Goal: Find specific page/section: Find specific page/section

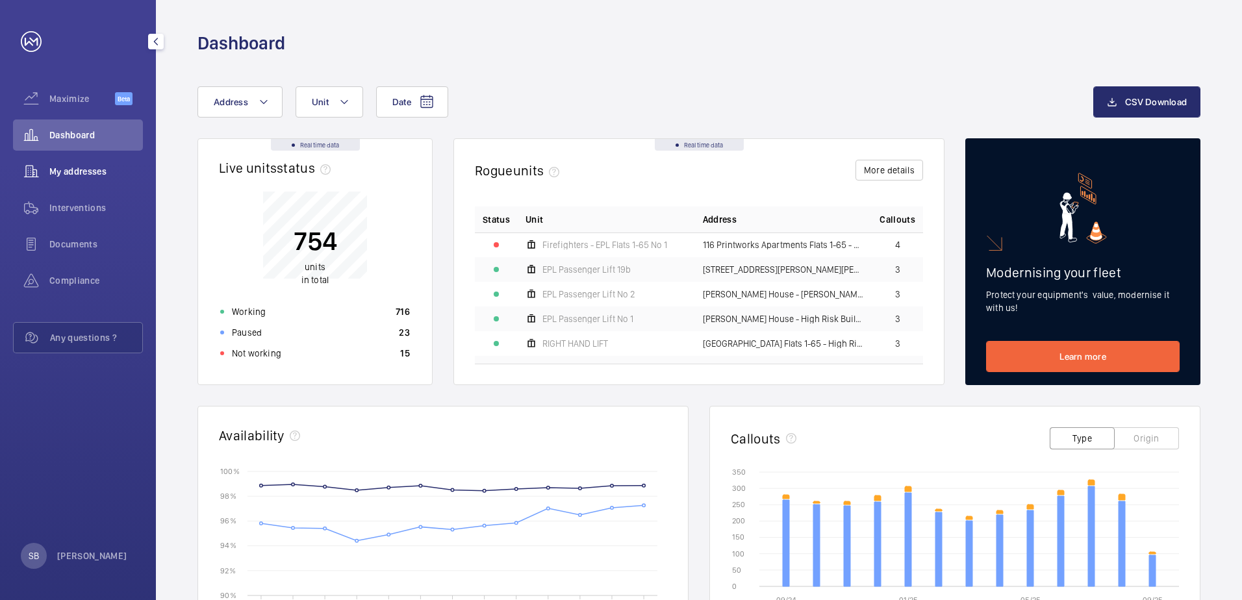
click at [95, 162] on div "My addresses" at bounding box center [78, 171] width 130 height 31
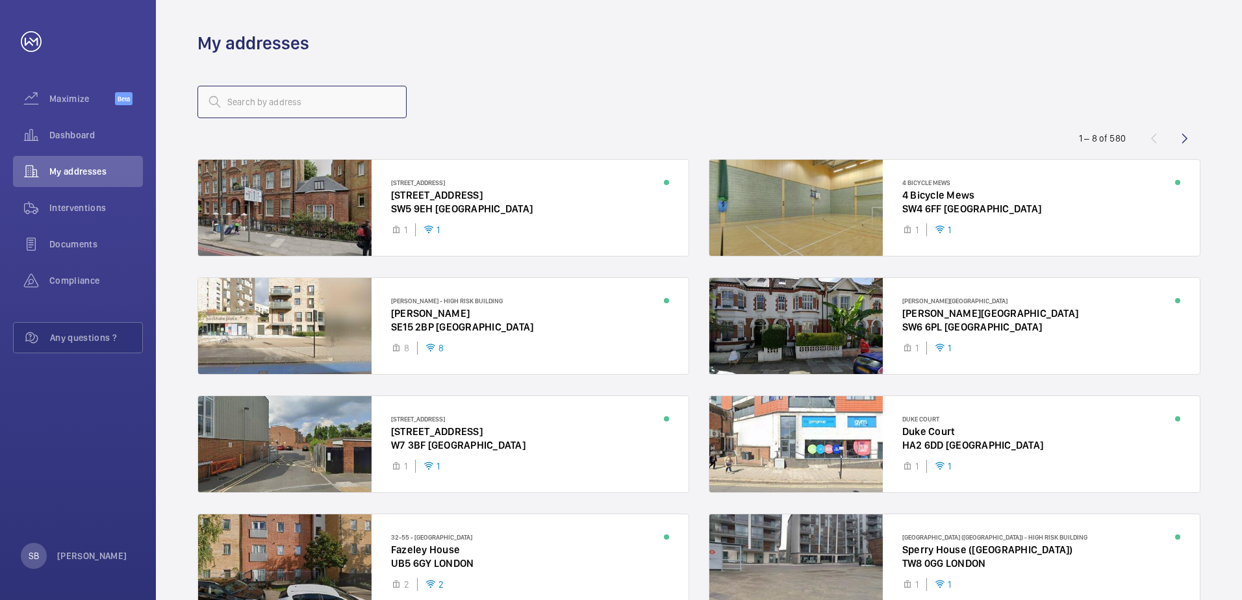
click at [283, 104] on input "text" at bounding box center [301, 102] width 209 height 32
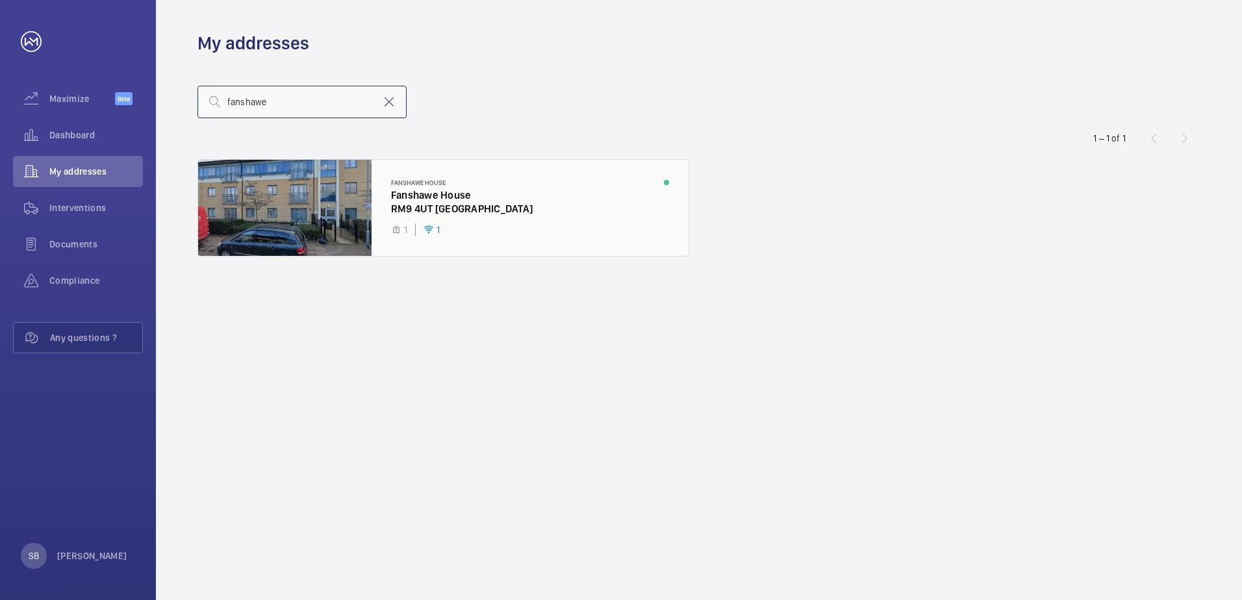
type input "fanshawe"
click at [381, 182] on div at bounding box center [443, 208] width 490 height 96
